Goal: Find specific page/section: Find specific page/section

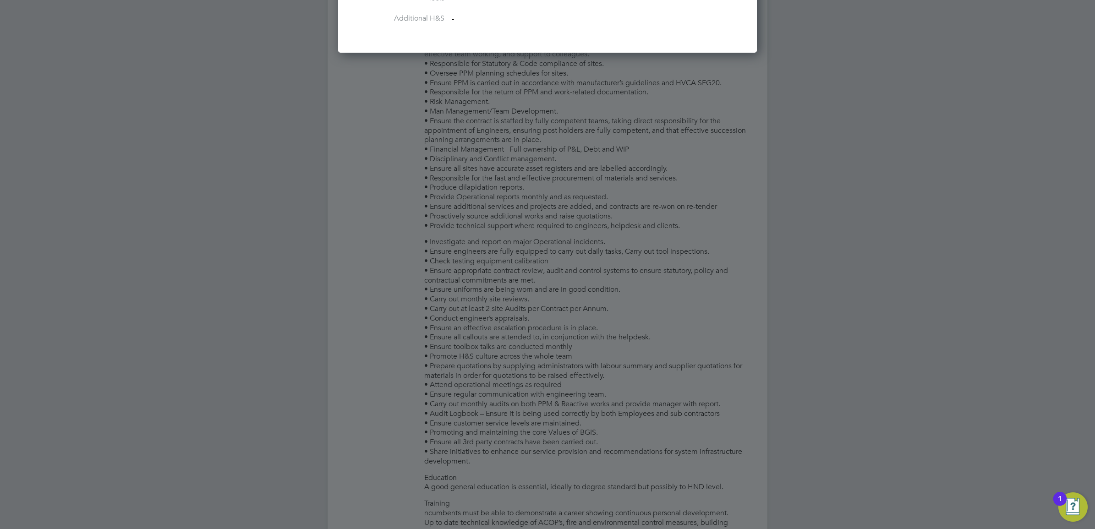
click at [533, 163] on div at bounding box center [547, 264] width 1095 height 529
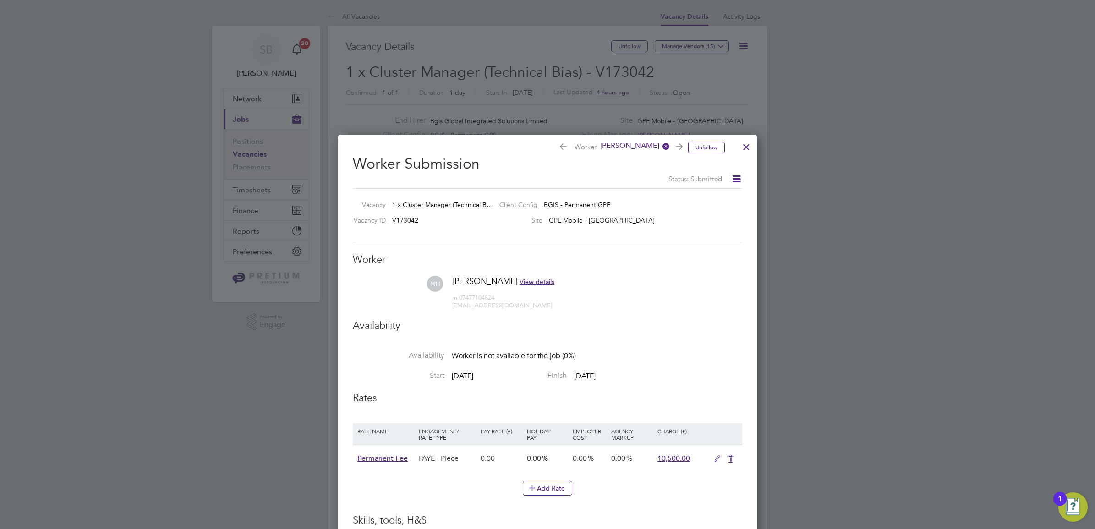
click at [750, 144] on div at bounding box center [746, 145] width 16 height 16
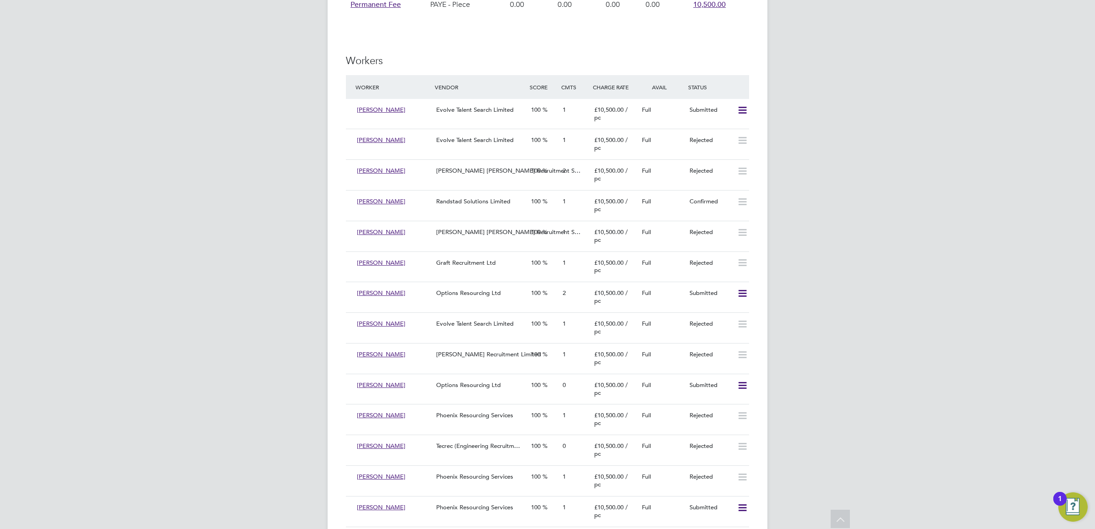
click at [500, 292] on div "Options Resourcing Ltd" at bounding box center [480, 296] width 95 height 15
